Goal: Task Accomplishment & Management: Use online tool/utility

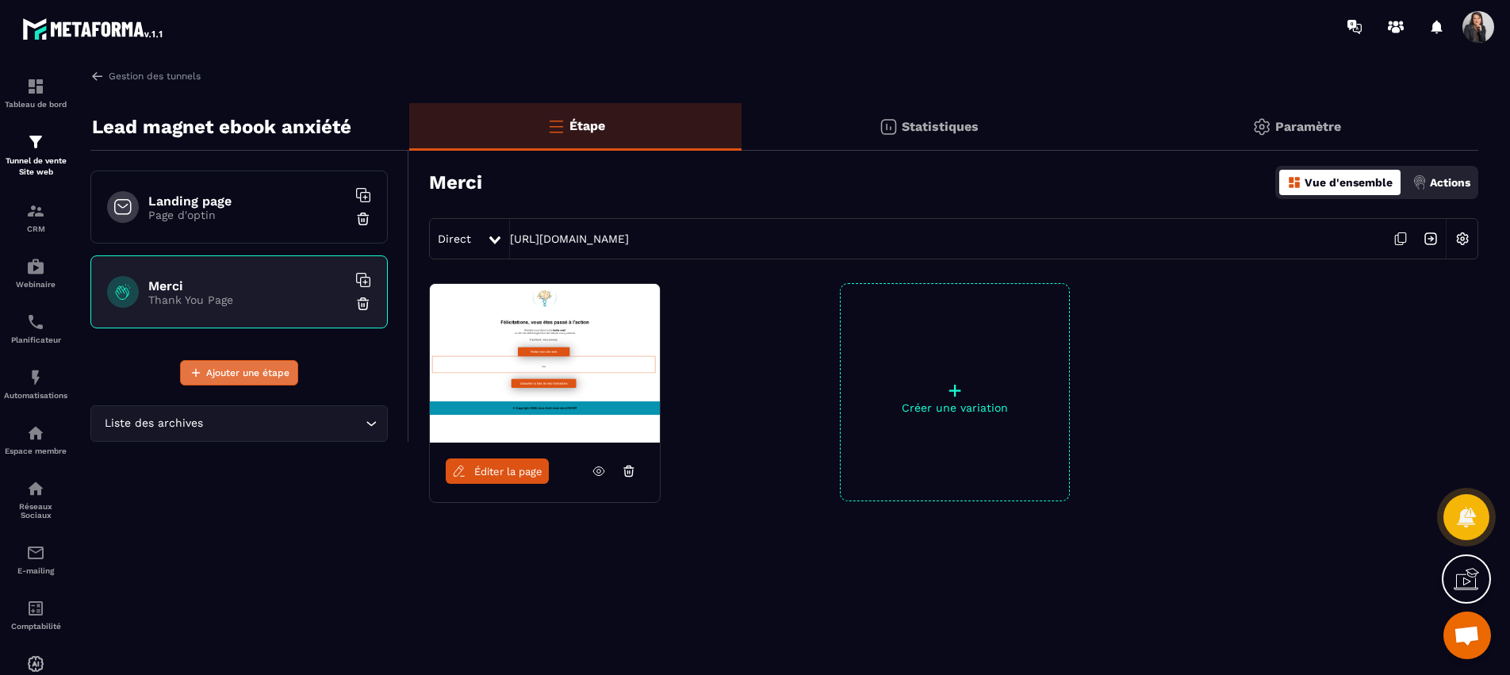
click at [270, 378] on span "Ajouter une étape" at bounding box center [247, 373] width 83 height 16
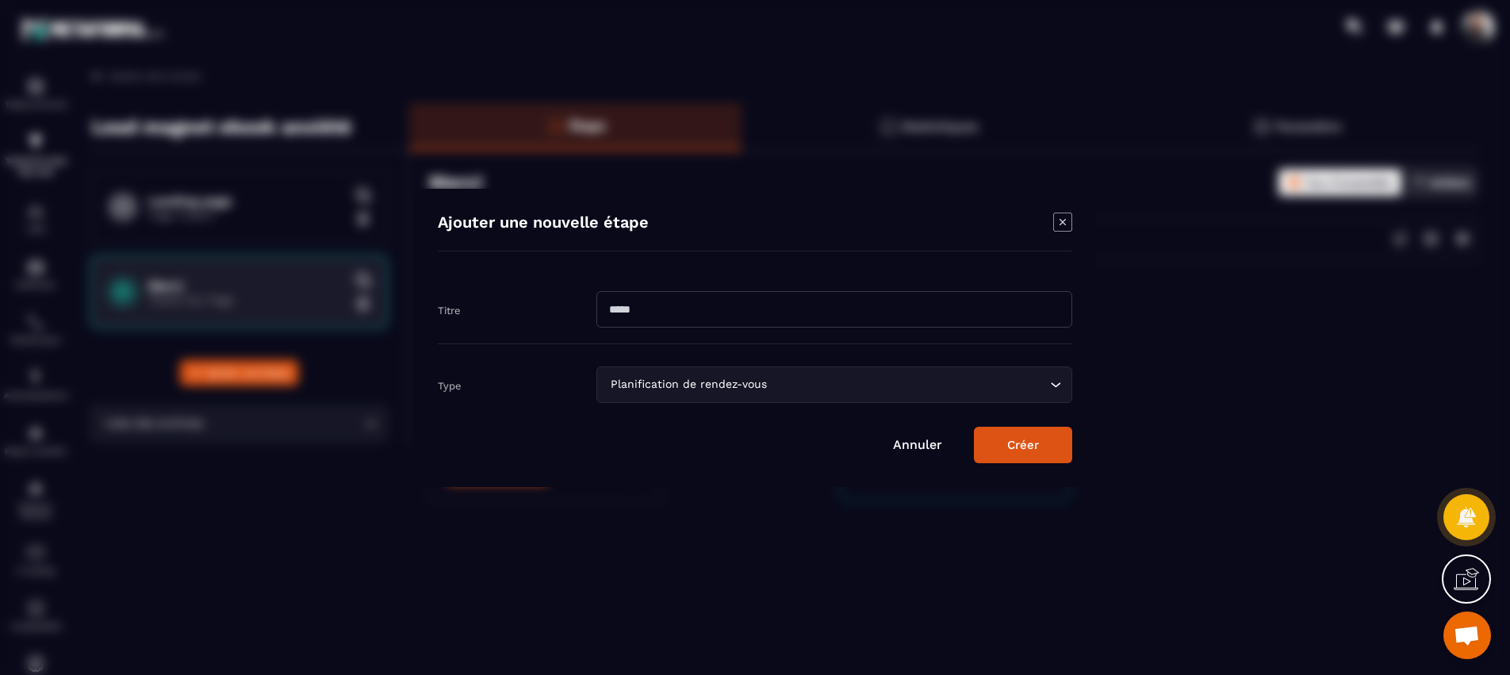
click at [645, 314] on input "Modal window" at bounding box center [834, 309] width 476 height 36
type input "**********"
click at [1061, 385] on icon "Search for option" at bounding box center [1055, 385] width 16 height 16
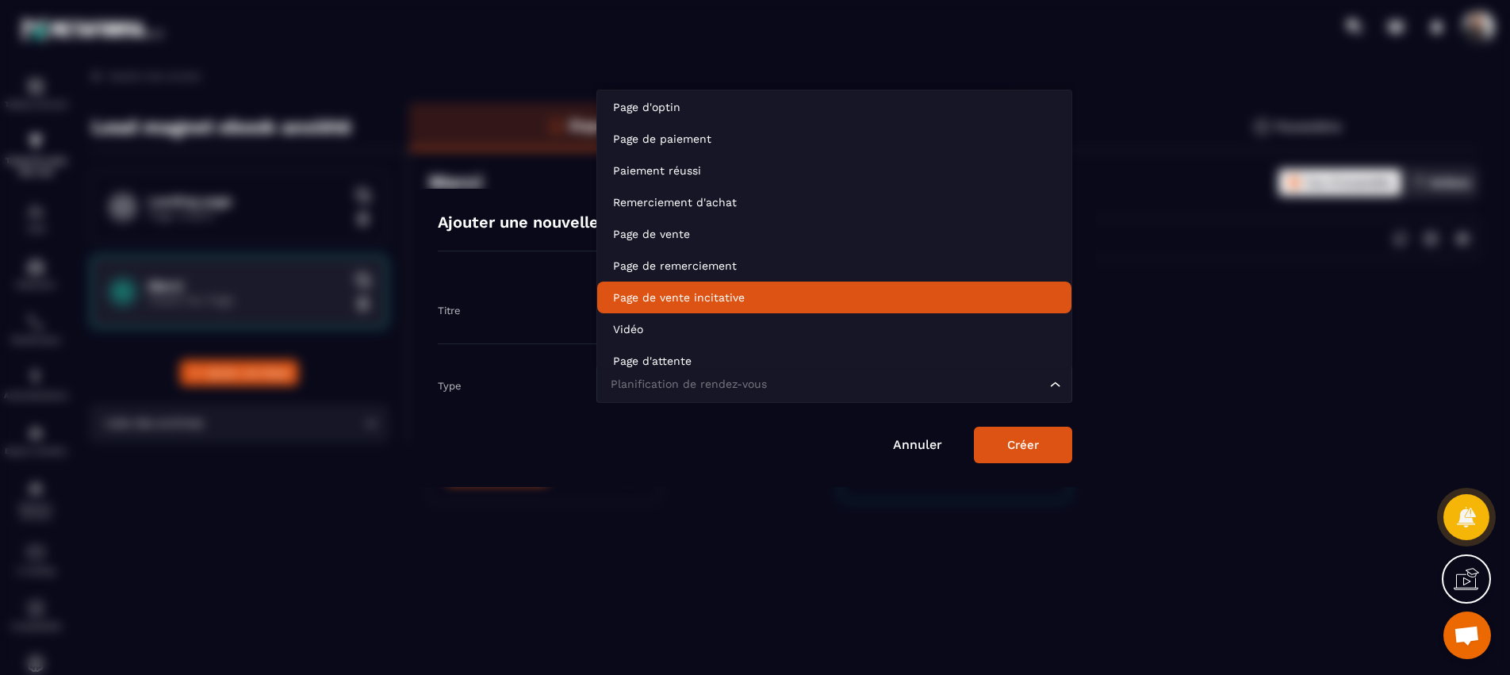
scroll to position [63, 0]
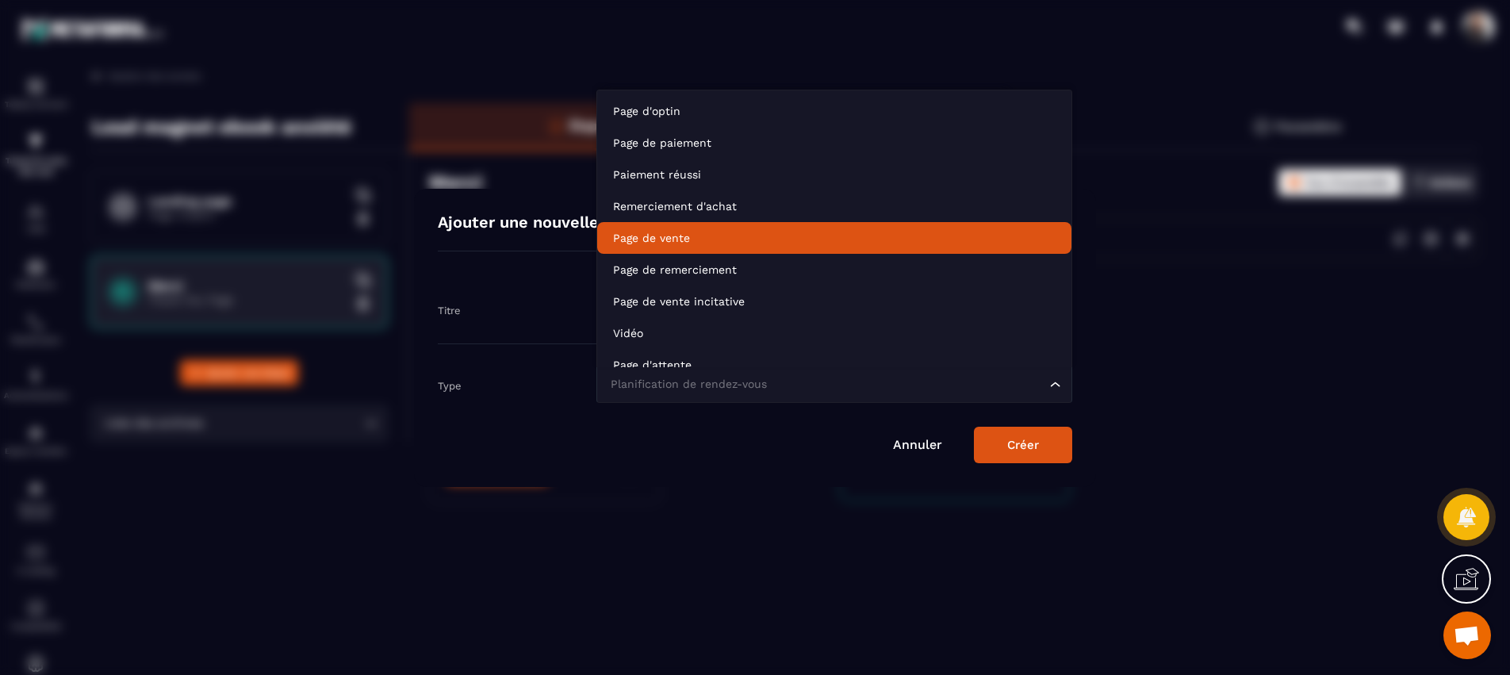
click at [817, 245] on p "Page de vente" at bounding box center [834, 238] width 442 height 16
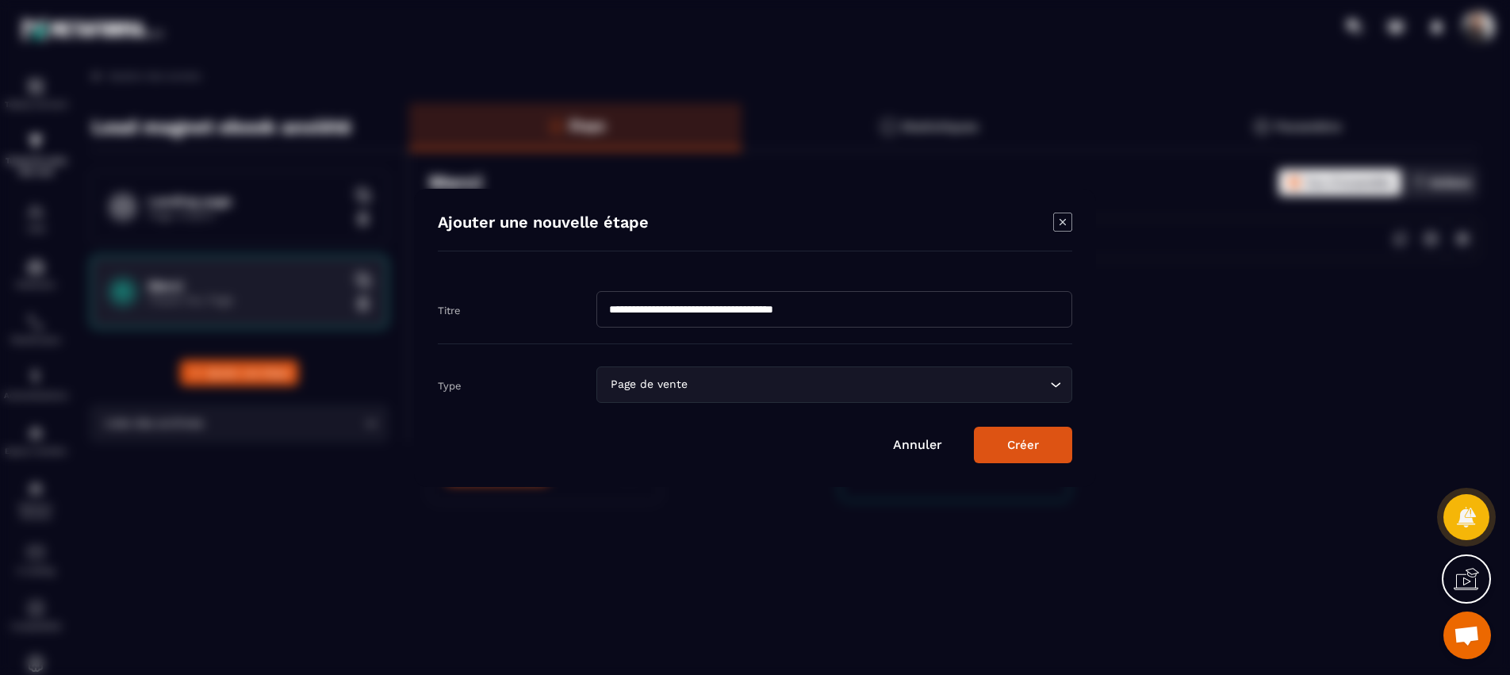
click at [1042, 452] on button "Créer" at bounding box center [1023, 445] width 98 height 36
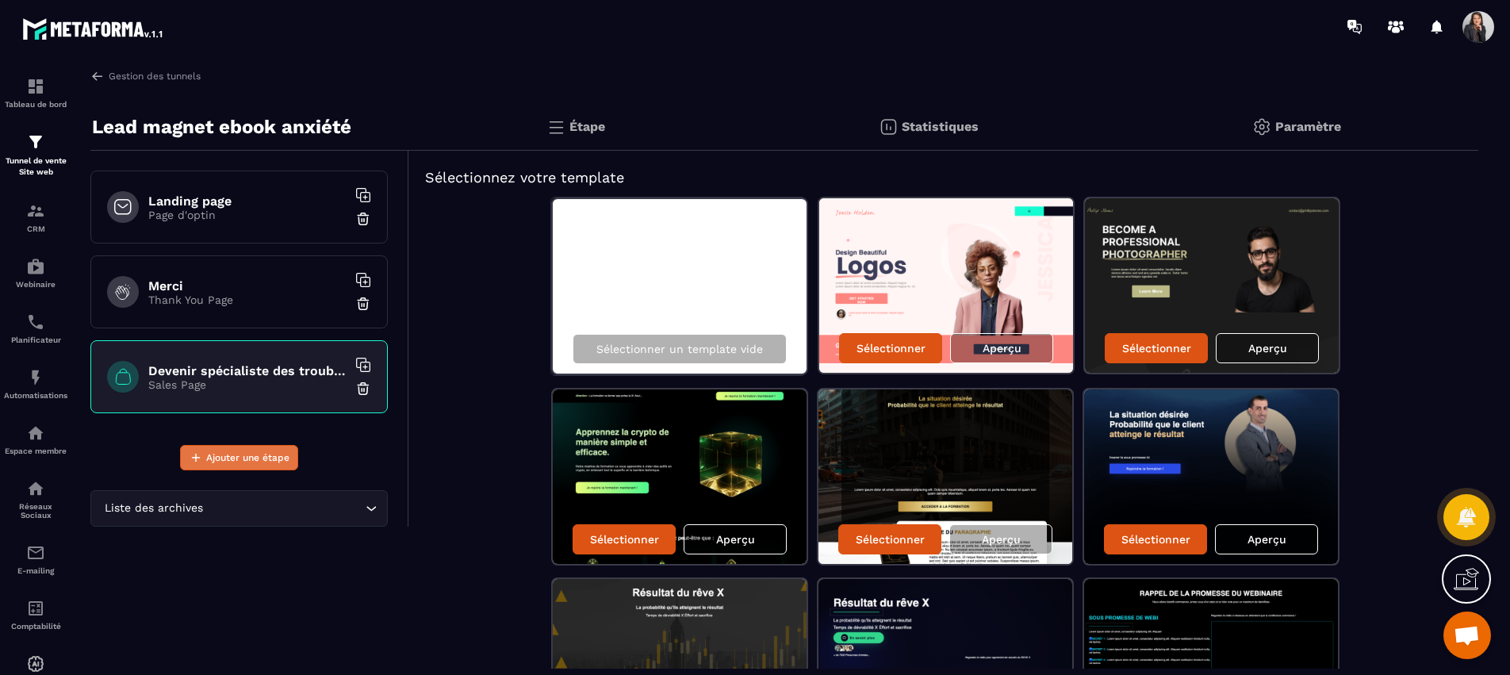
click at [274, 458] on span "Ajouter une étape" at bounding box center [247, 458] width 83 height 16
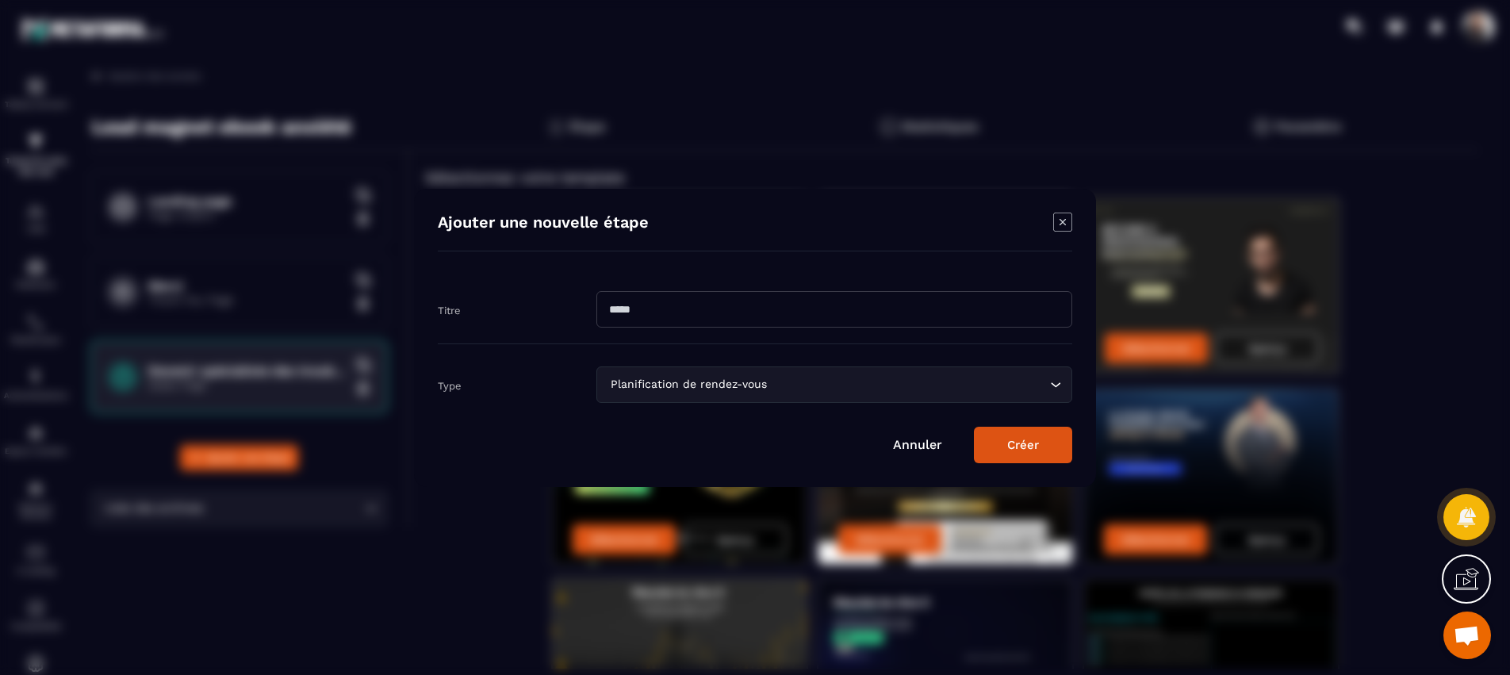
click at [728, 316] on input "Modal window" at bounding box center [834, 309] width 476 height 36
type input "**********"
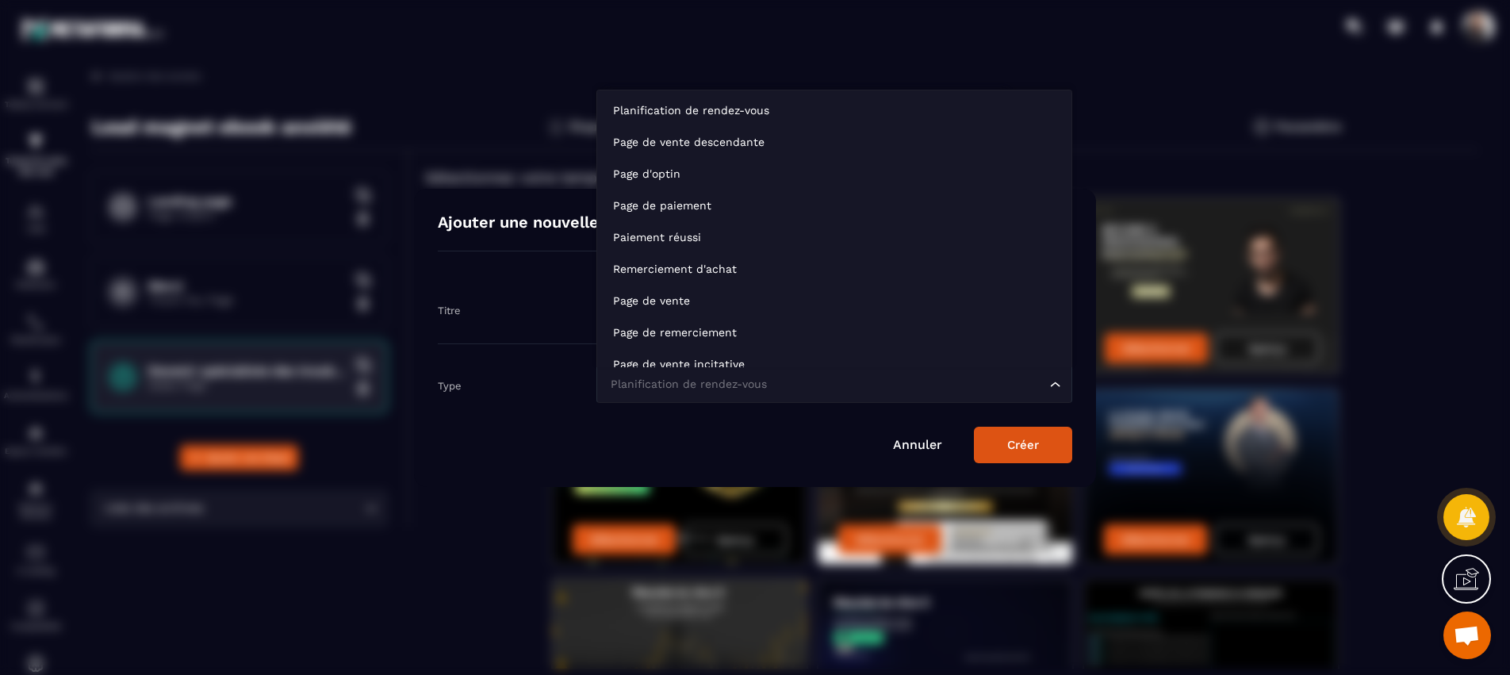
click at [1053, 385] on icon "Search for option" at bounding box center [1055, 385] width 16 height 16
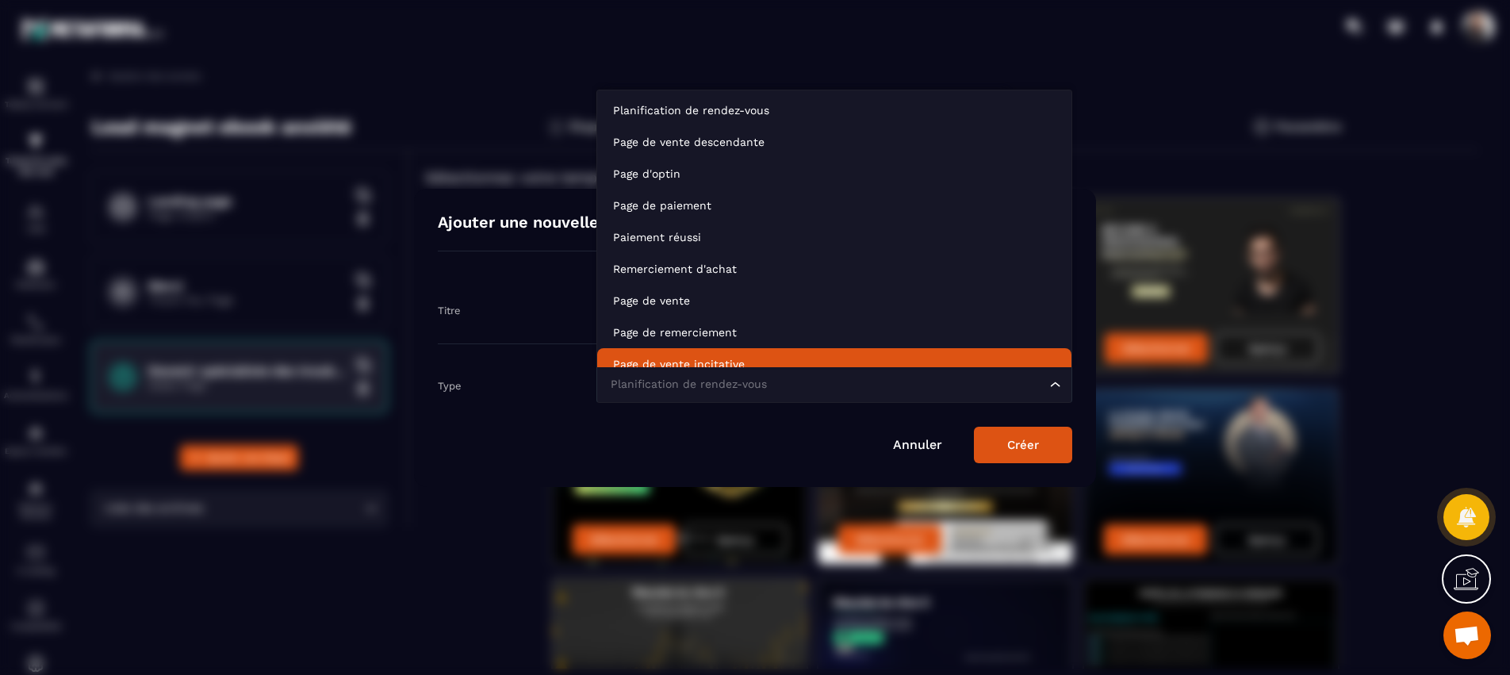
scroll to position [12, 0]
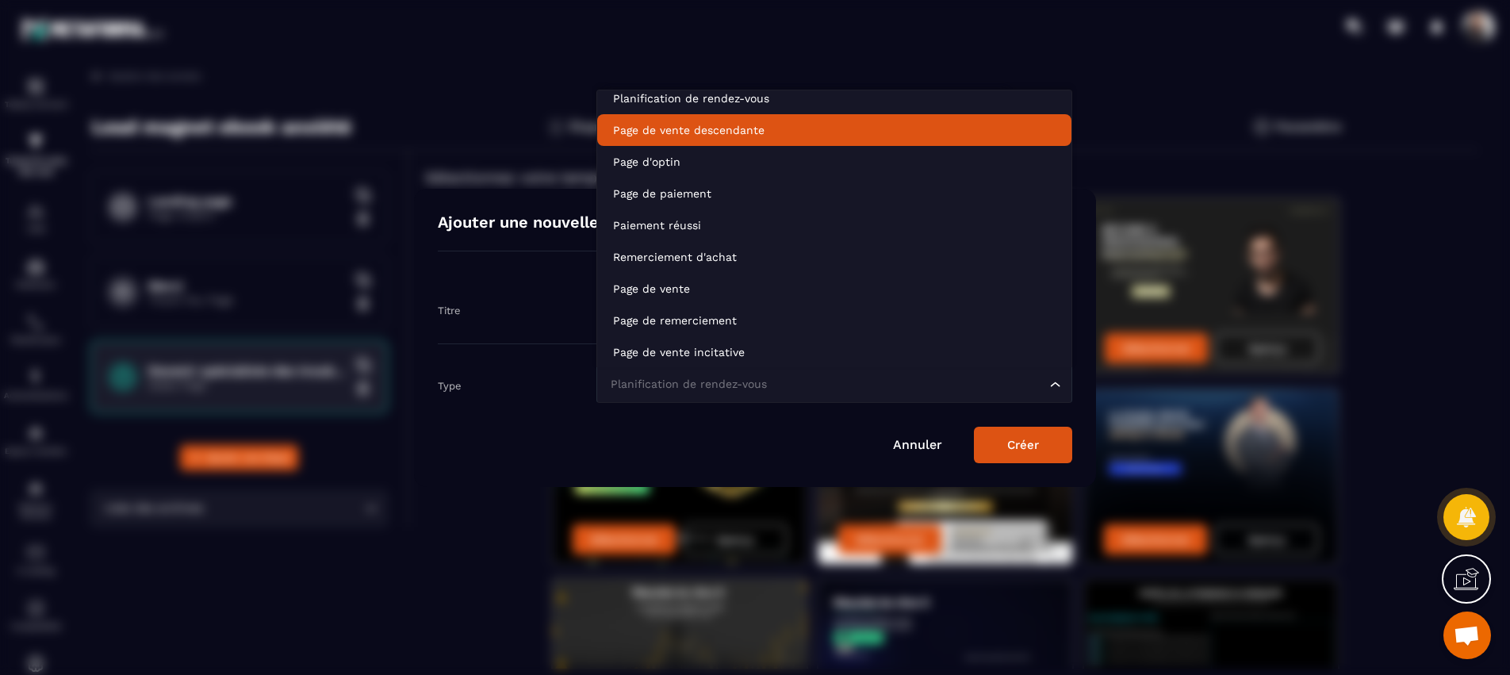
click at [702, 132] on p "Page de vente descendante" at bounding box center [834, 130] width 442 height 16
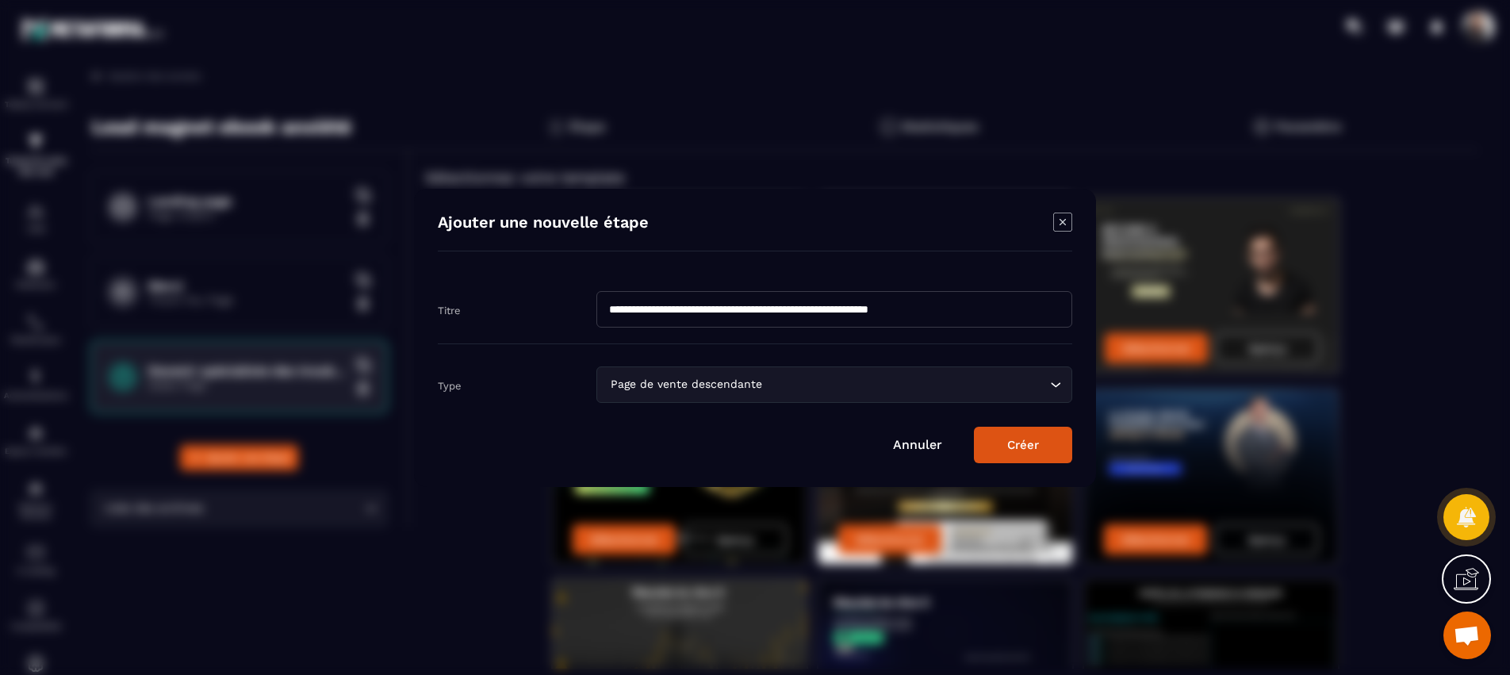
click at [1027, 442] on button "Créer" at bounding box center [1023, 445] width 98 height 36
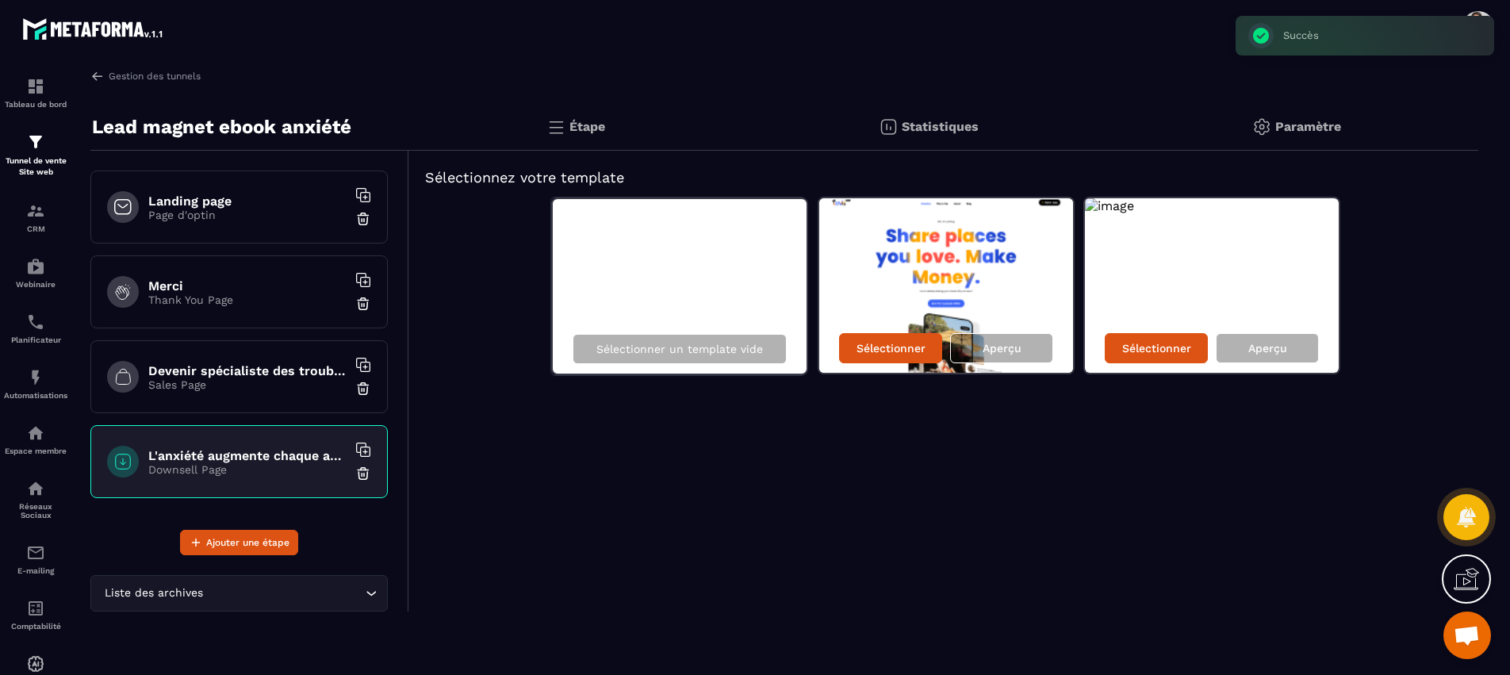
click at [251, 471] on p "Downsell Page" at bounding box center [247, 469] width 198 height 13
click at [239, 452] on h6 "L'anxiété augmente chaque année en [GEOGRAPHIC_DATA] et touche tous les âges" at bounding box center [247, 455] width 198 height 15
click at [186, 458] on h6 "L'anxiété augmente chaque année en [GEOGRAPHIC_DATA] et touche tous les âges" at bounding box center [247, 455] width 198 height 15
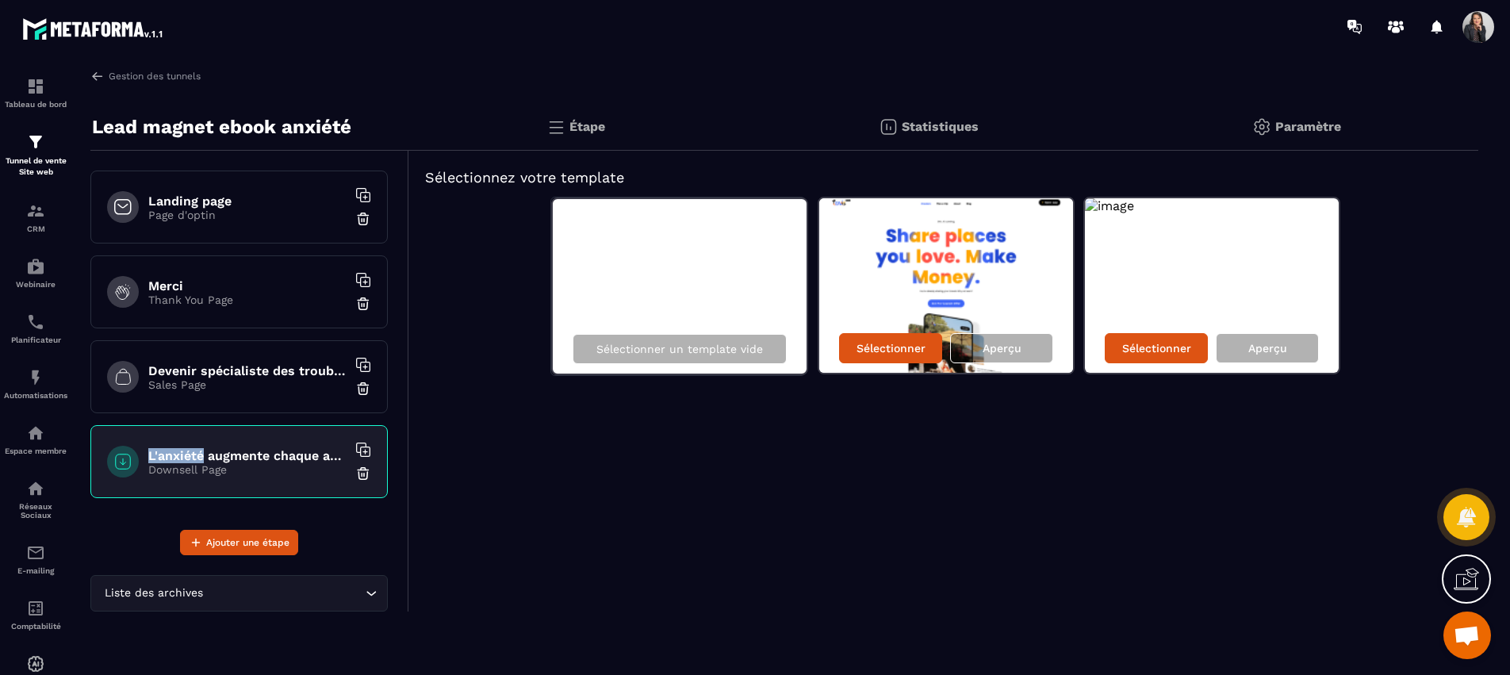
click at [186, 458] on h6 "L'anxiété augmente chaque année en [GEOGRAPHIC_DATA] et touche tous les âges" at bounding box center [247, 455] width 198 height 15
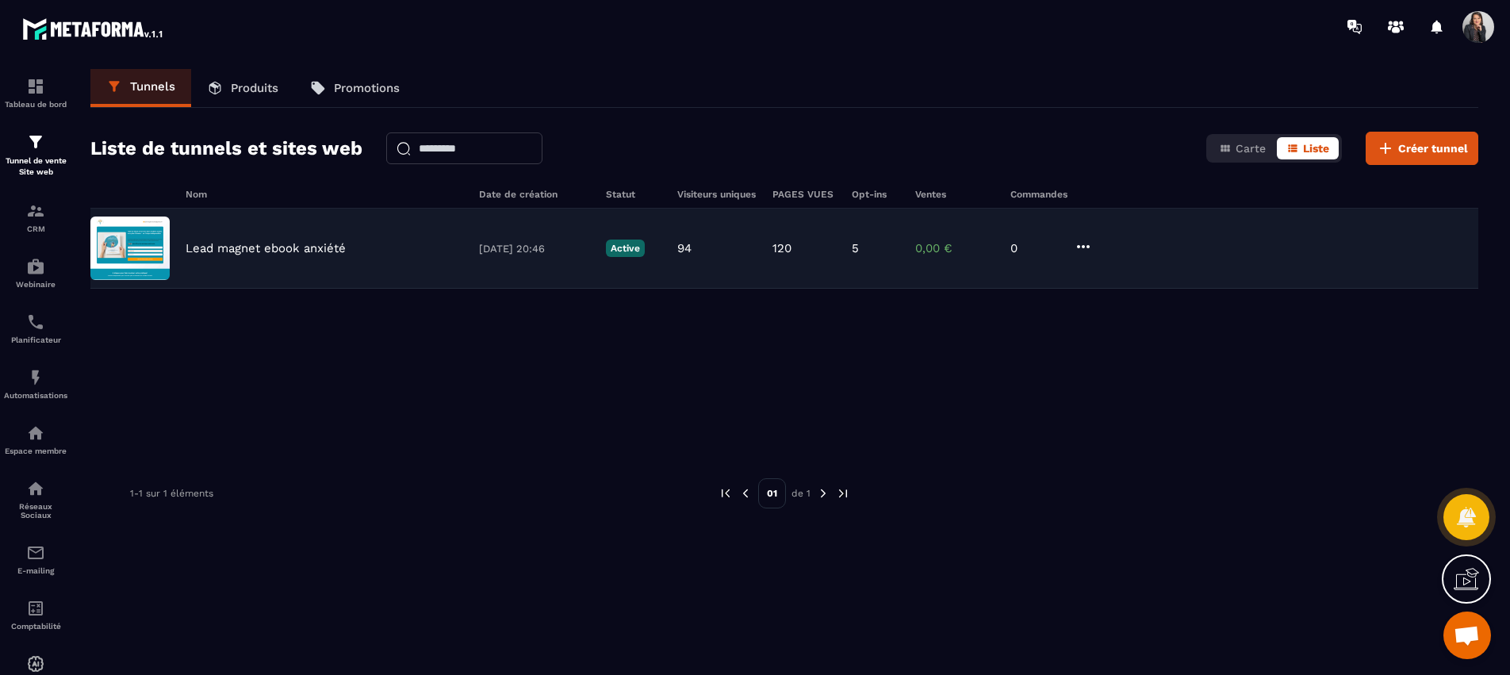
click at [227, 251] on p "Lead magnet ebook anxiété" at bounding box center [266, 248] width 160 height 14
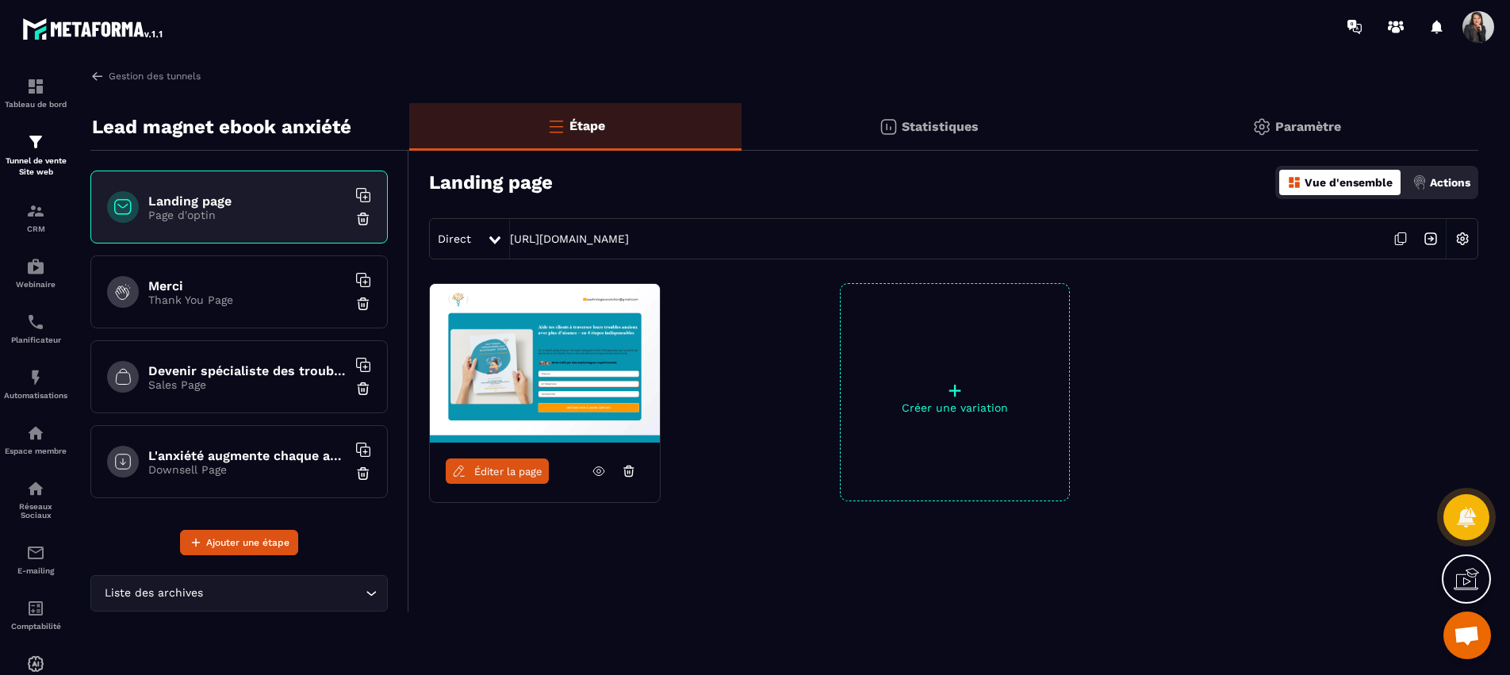
click at [262, 455] on h6 "L'anxiété augmente chaque année en [GEOGRAPHIC_DATA] et touche tous les âges" at bounding box center [247, 455] width 198 height 15
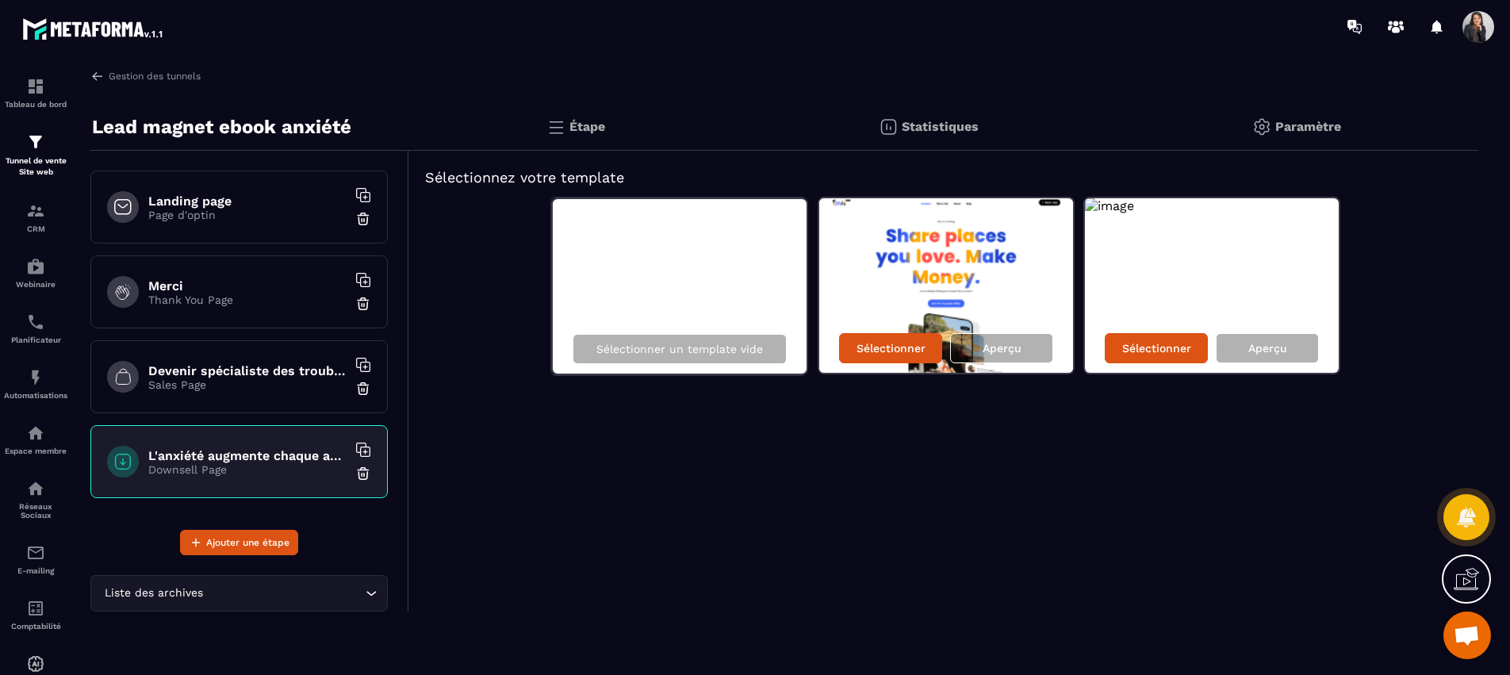
click at [121, 460] on icon at bounding box center [122, 461] width 19 height 19
click at [363, 475] on img at bounding box center [363, 473] width 16 height 16
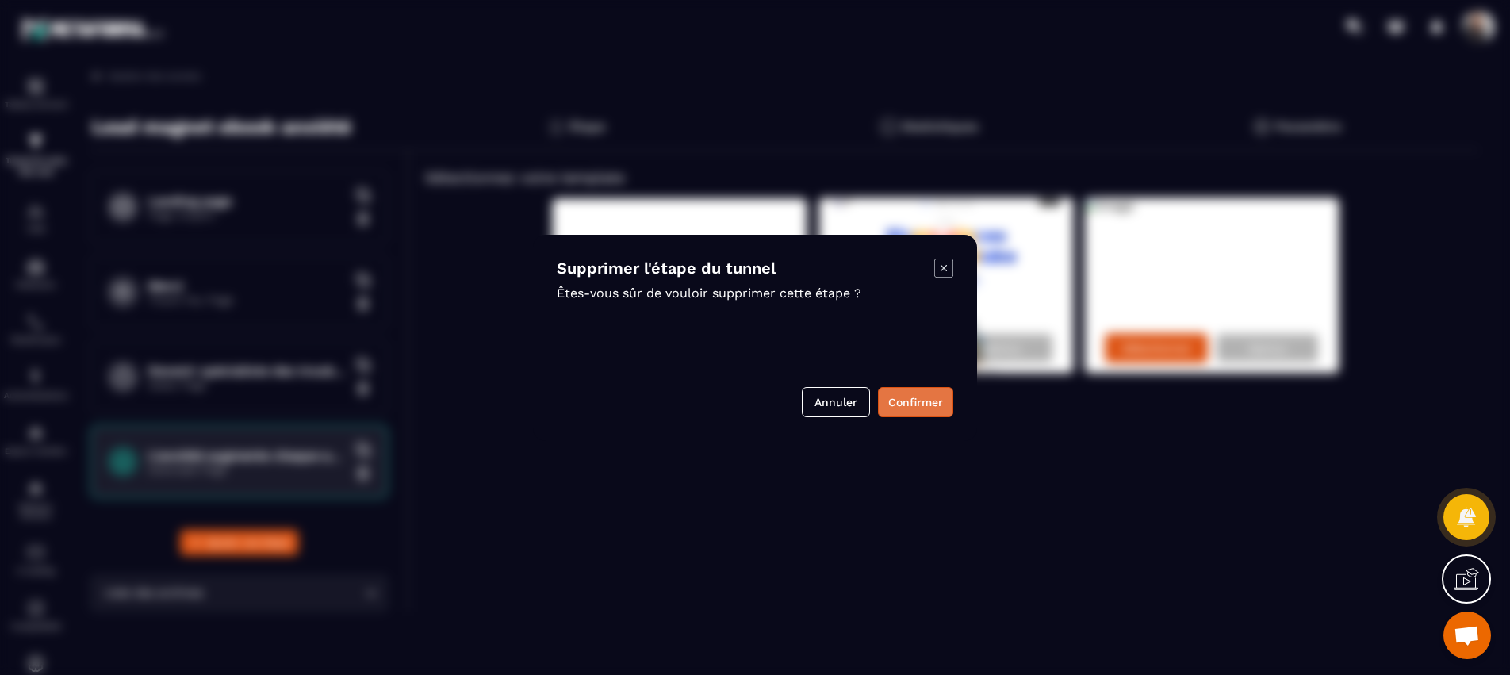
click at [923, 408] on button "Confirmer" at bounding box center [915, 402] width 75 height 30
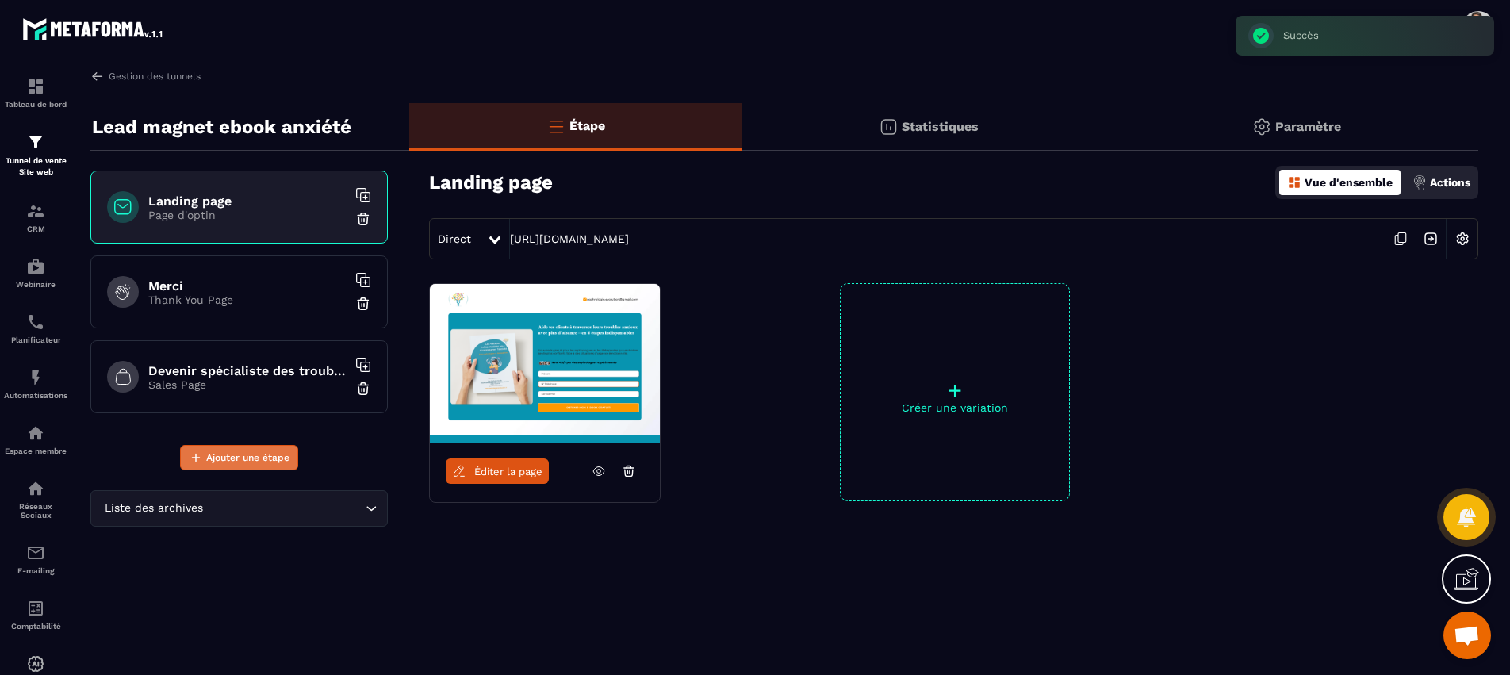
click at [271, 457] on span "Ajouter une étape" at bounding box center [247, 458] width 83 height 16
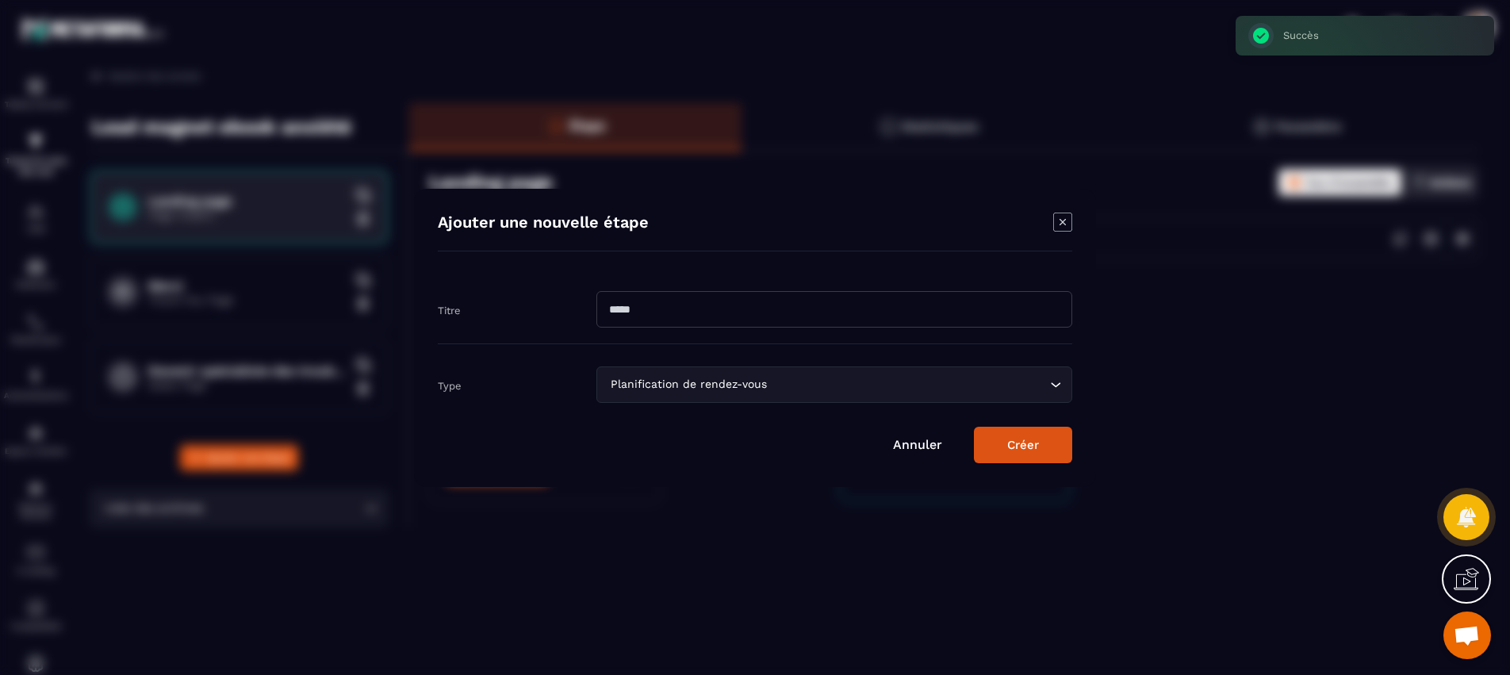
click at [799, 308] on input "Modal window" at bounding box center [834, 309] width 476 height 36
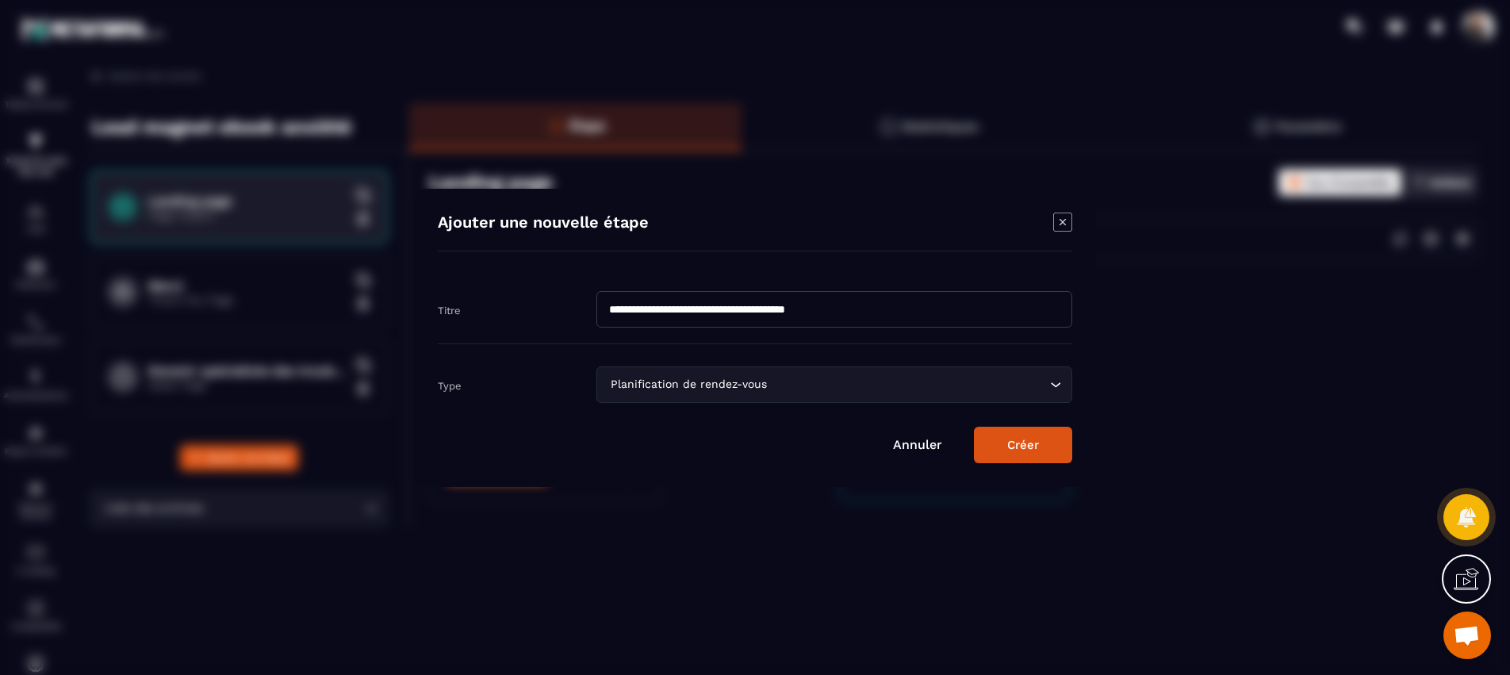
type input "**********"
click at [1054, 385] on icon "Search for option" at bounding box center [1056, 384] width 10 height 5
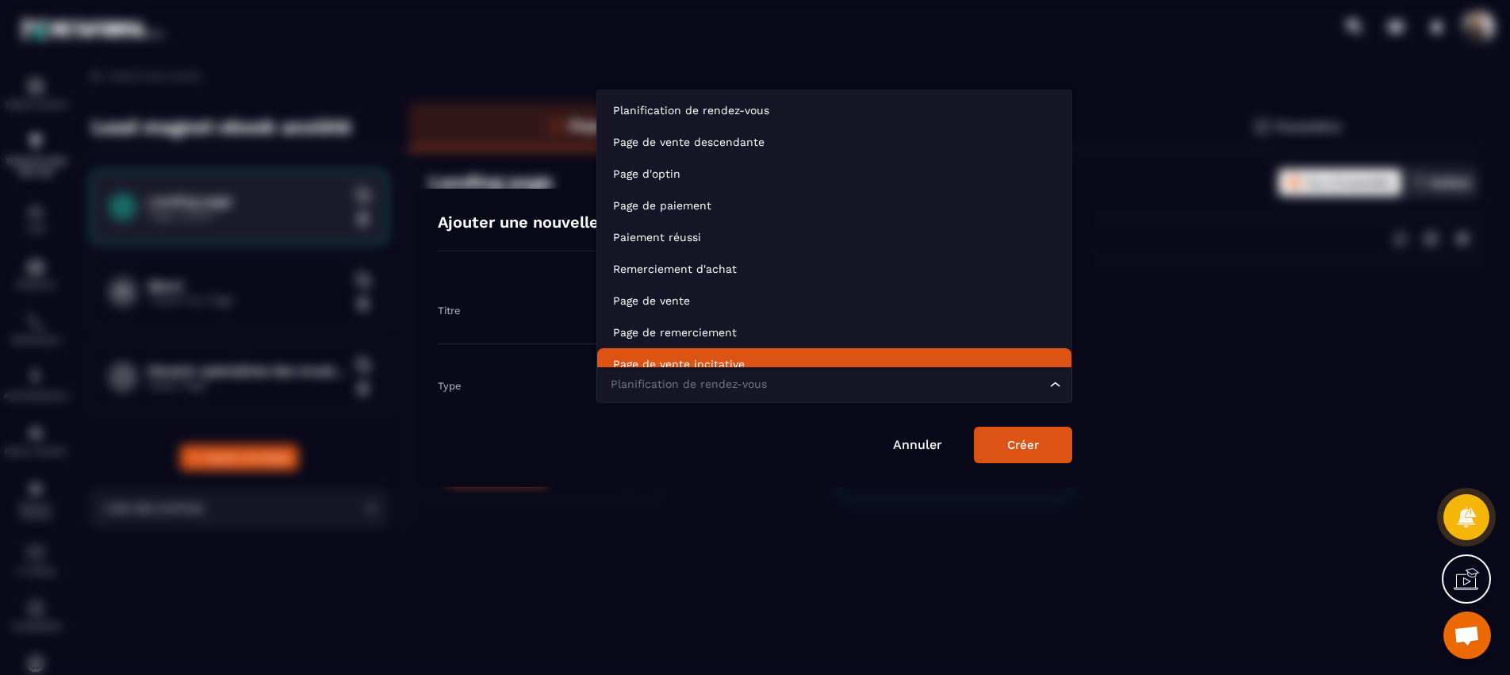
scroll to position [12, 0]
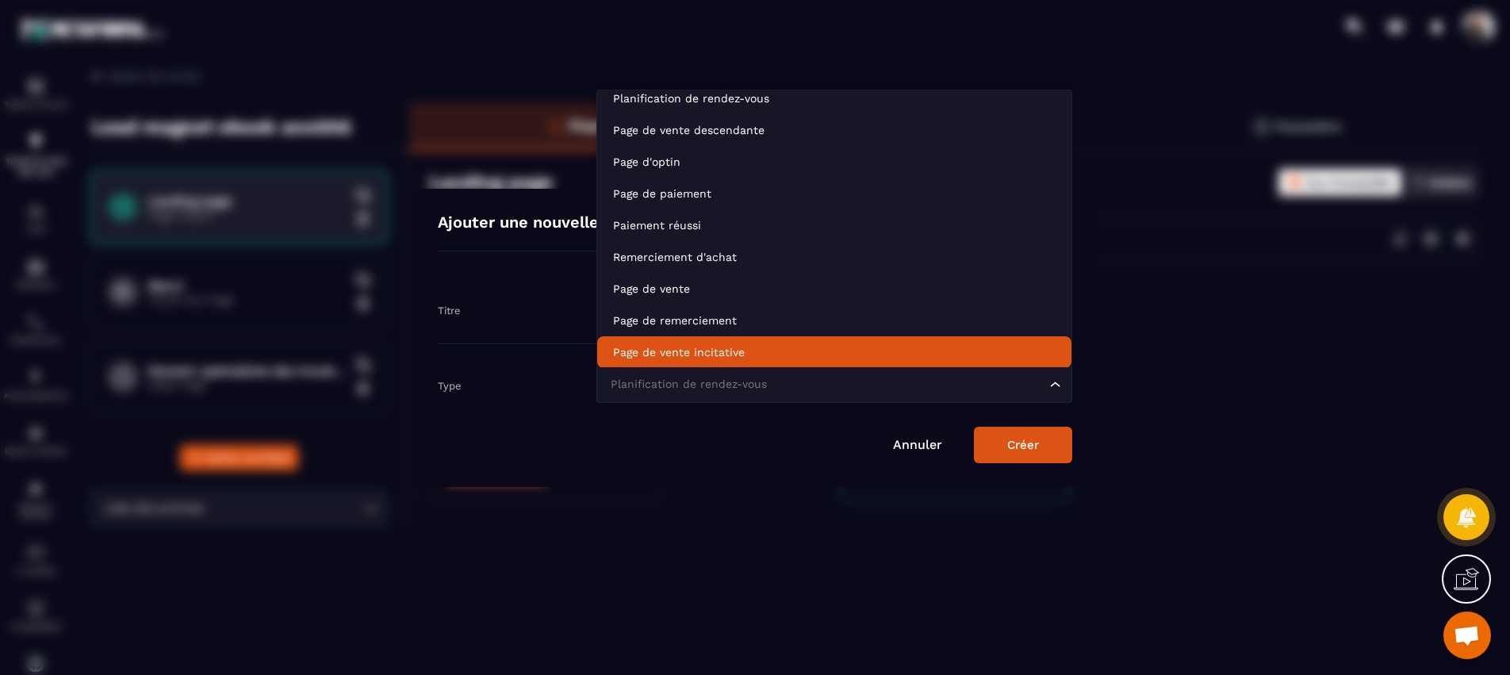
click at [928, 337] on li "Page de vente incitative" at bounding box center [834, 352] width 474 height 32
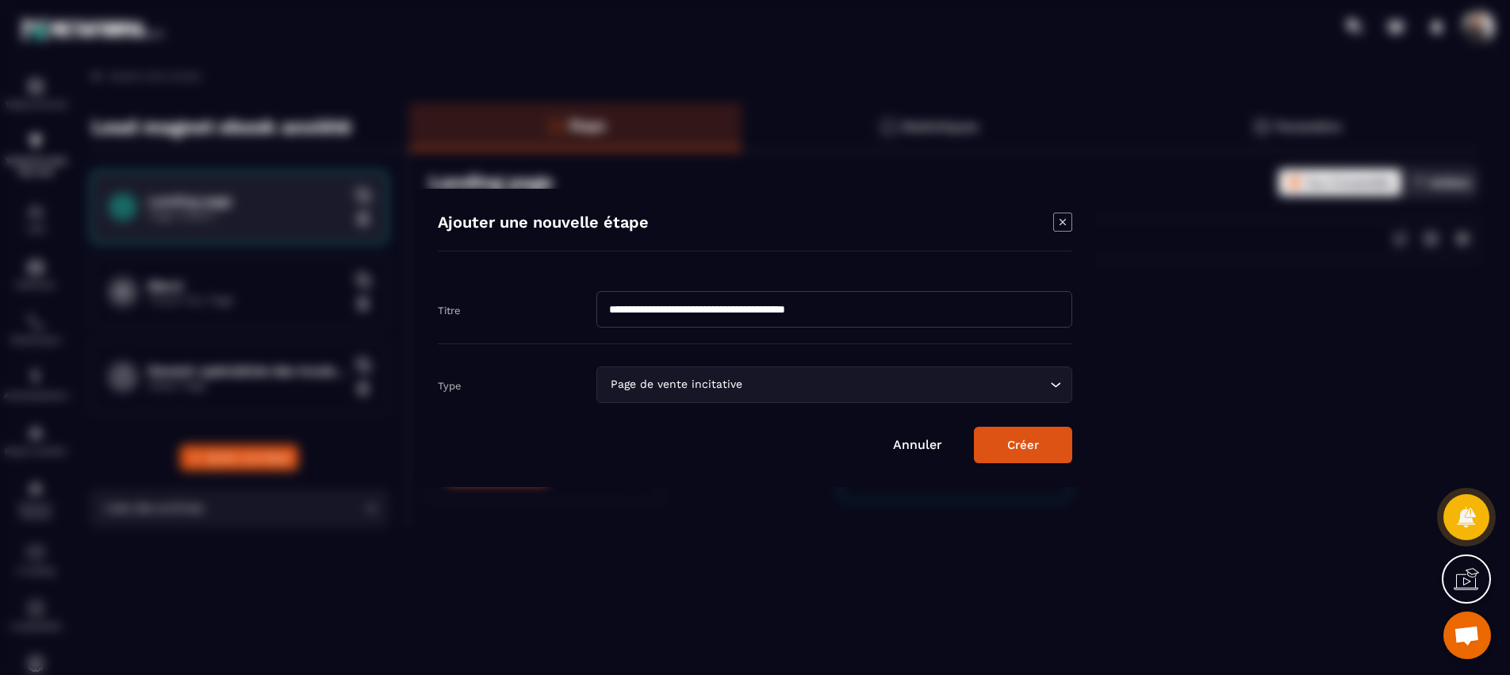
click at [1040, 453] on button "Créer" at bounding box center [1023, 445] width 98 height 36
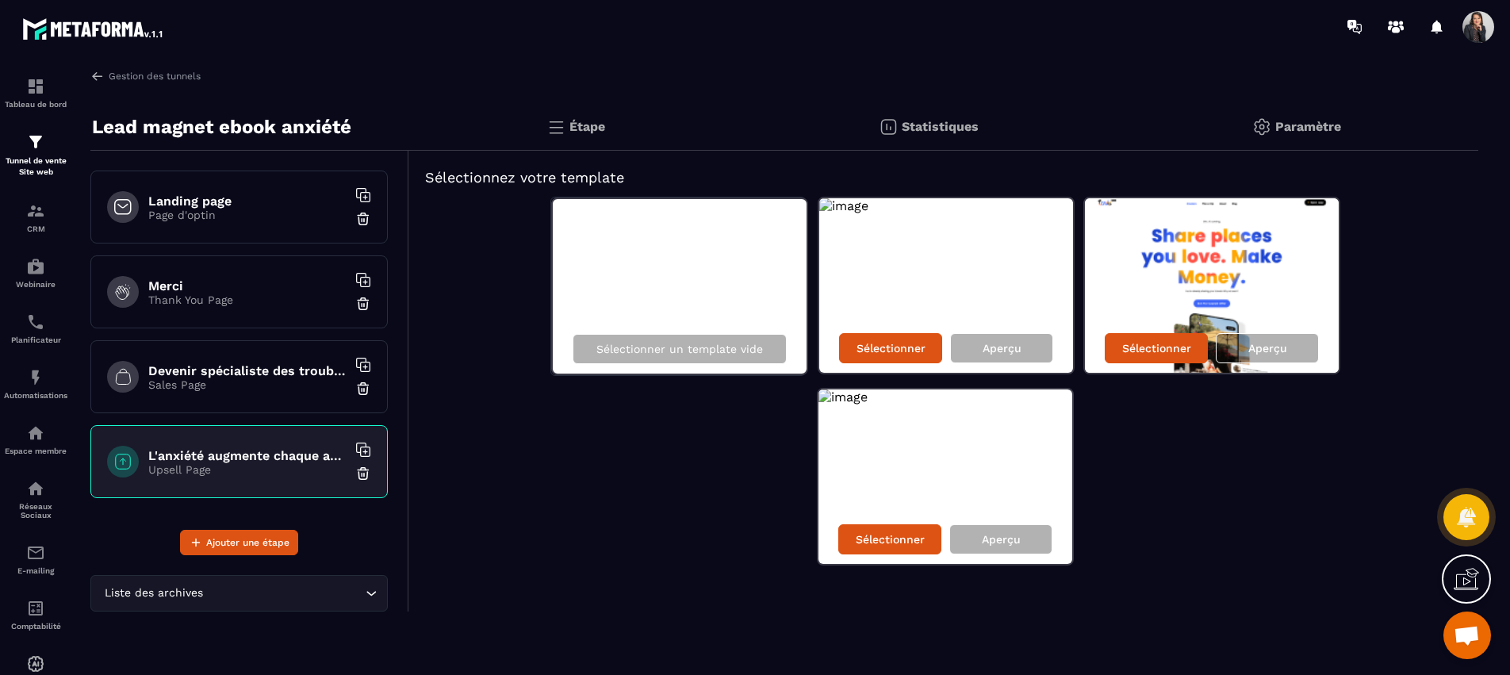
click at [204, 460] on h6 "L'anxiété augmente chaque année en [GEOGRAPHIC_DATA]..." at bounding box center [247, 455] width 198 height 15
click at [694, 352] on p "Sélectionner un template vide" at bounding box center [679, 349] width 167 height 13
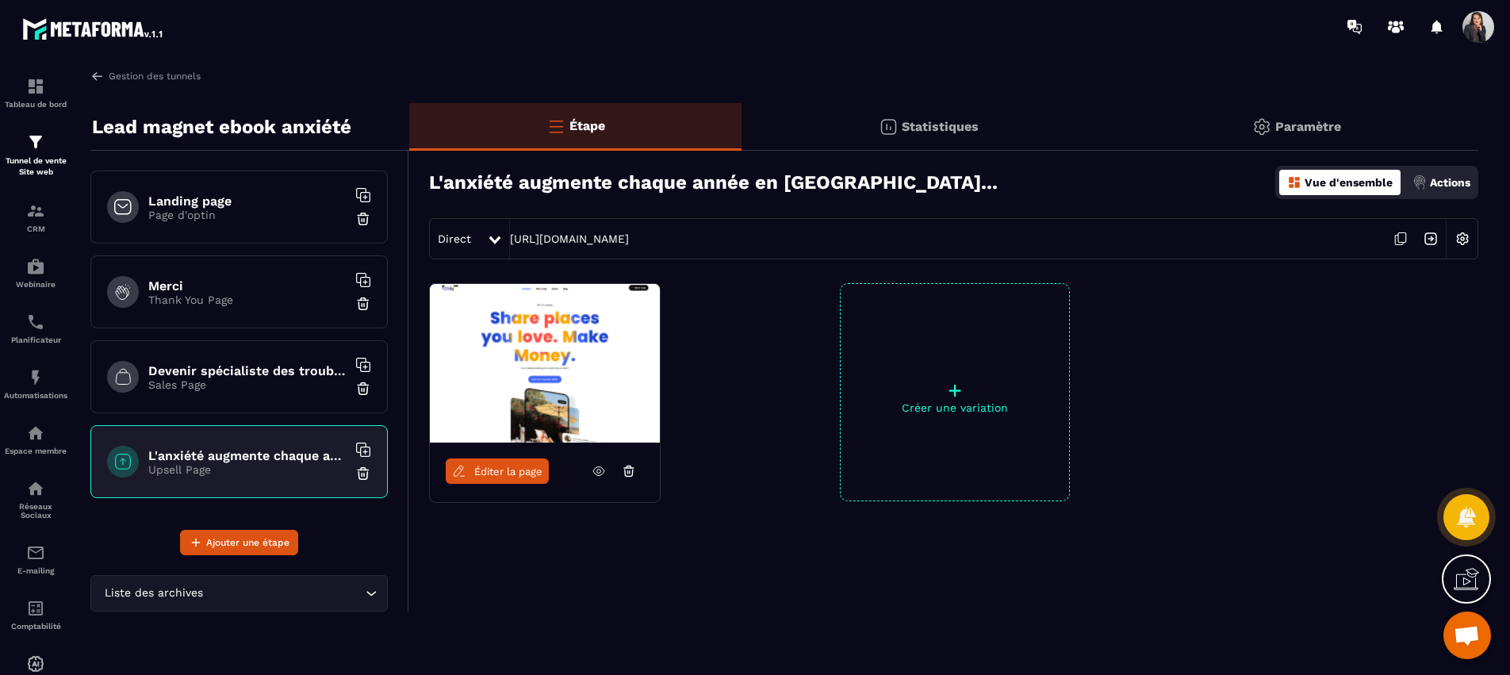
click at [482, 475] on span "Éditer la page" at bounding box center [508, 471] width 68 height 12
